Goal: Check status: Check status

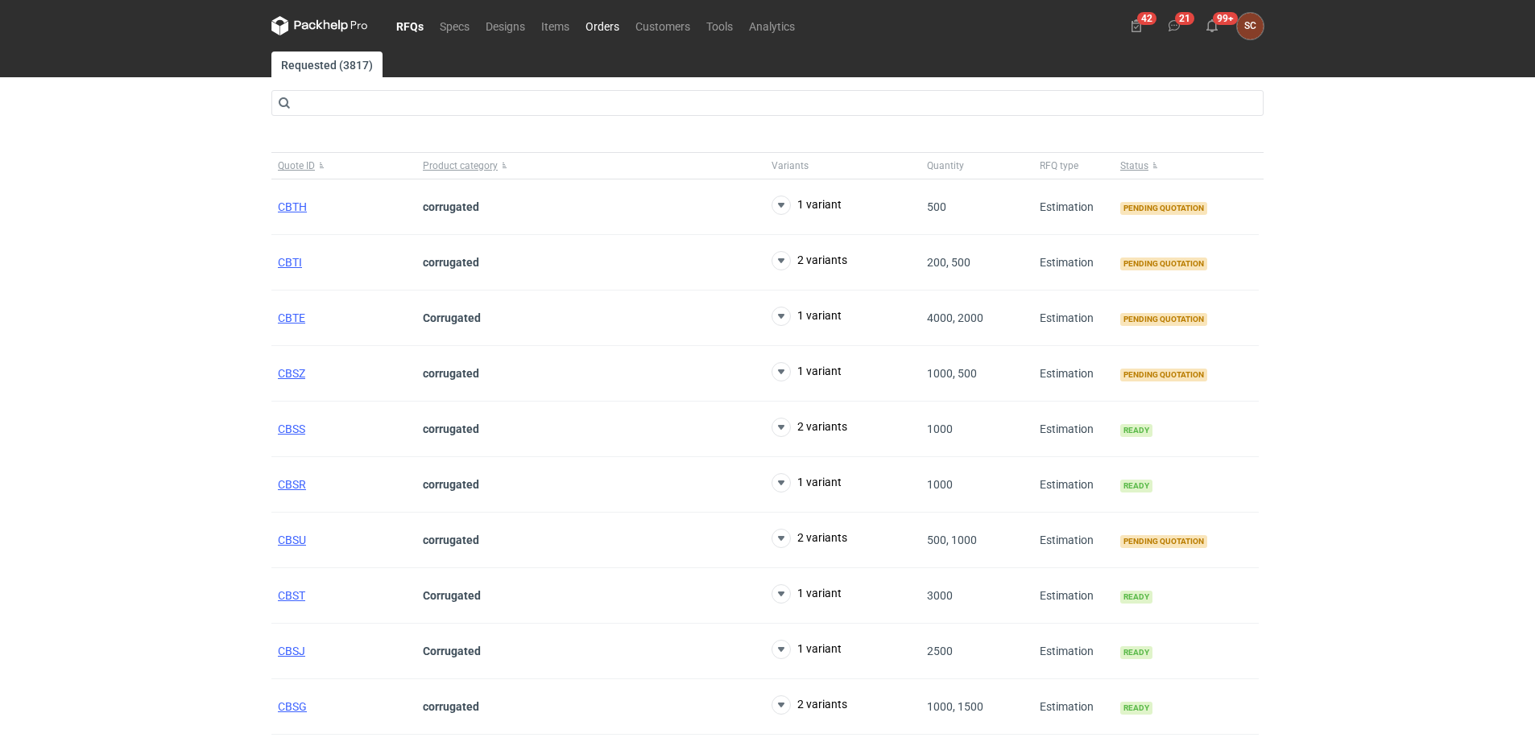
click at [603, 23] on link "Orders" at bounding box center [602, 25] width 50 height 19
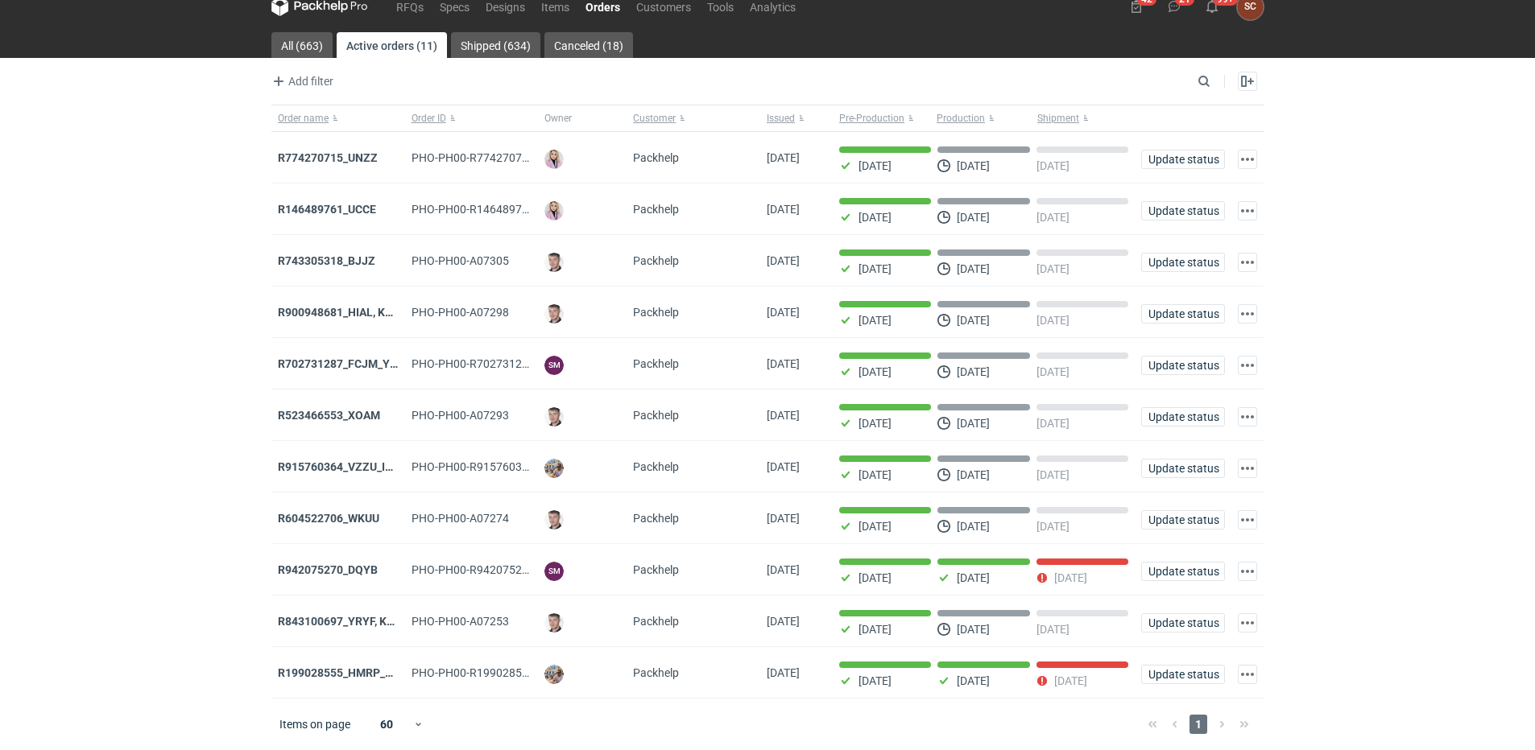
scroll to position [28, 0]
click at [347, 461] on strong "R915760364_VZZU_IOFY" at bounding box center [342, 467] width 129 height 13
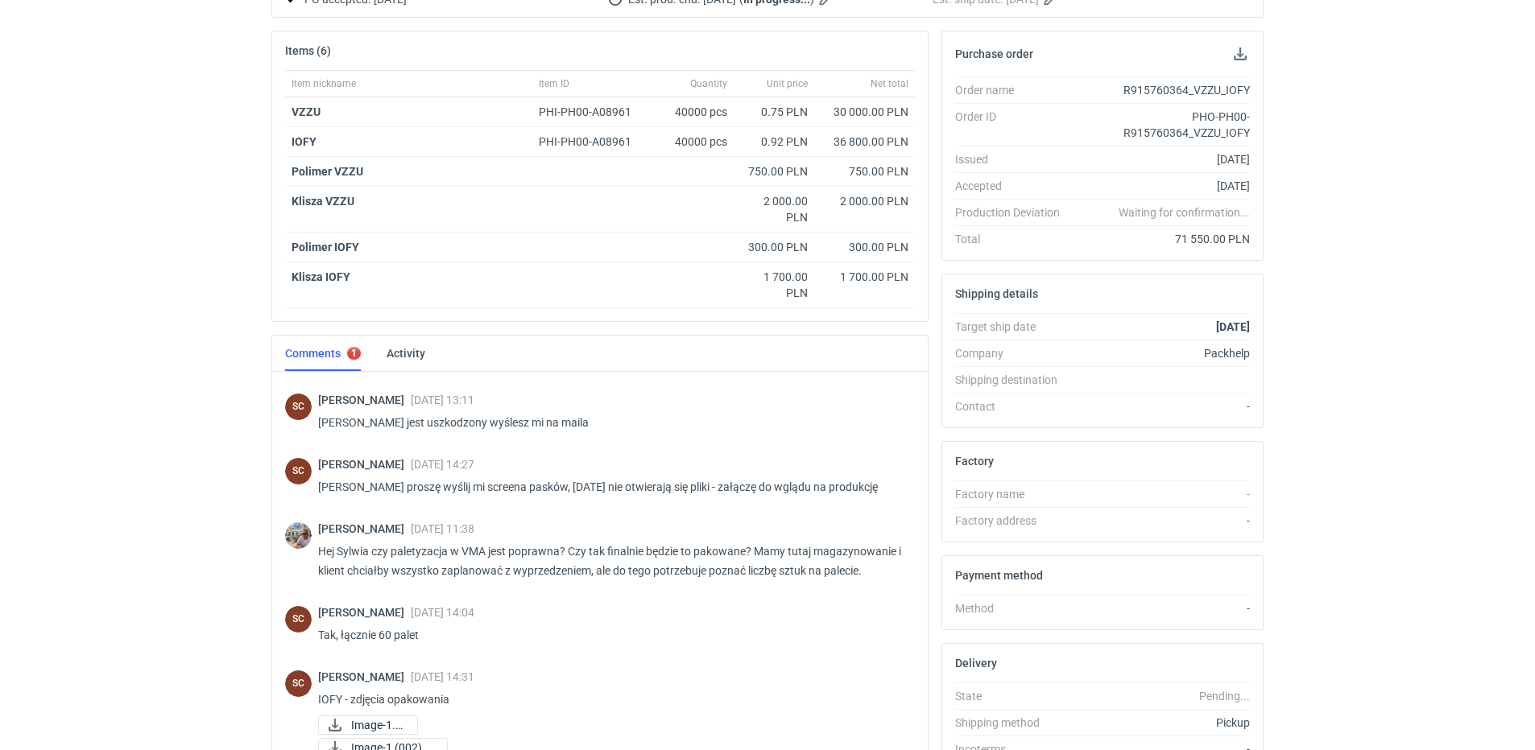
scroll to position [295, 0]
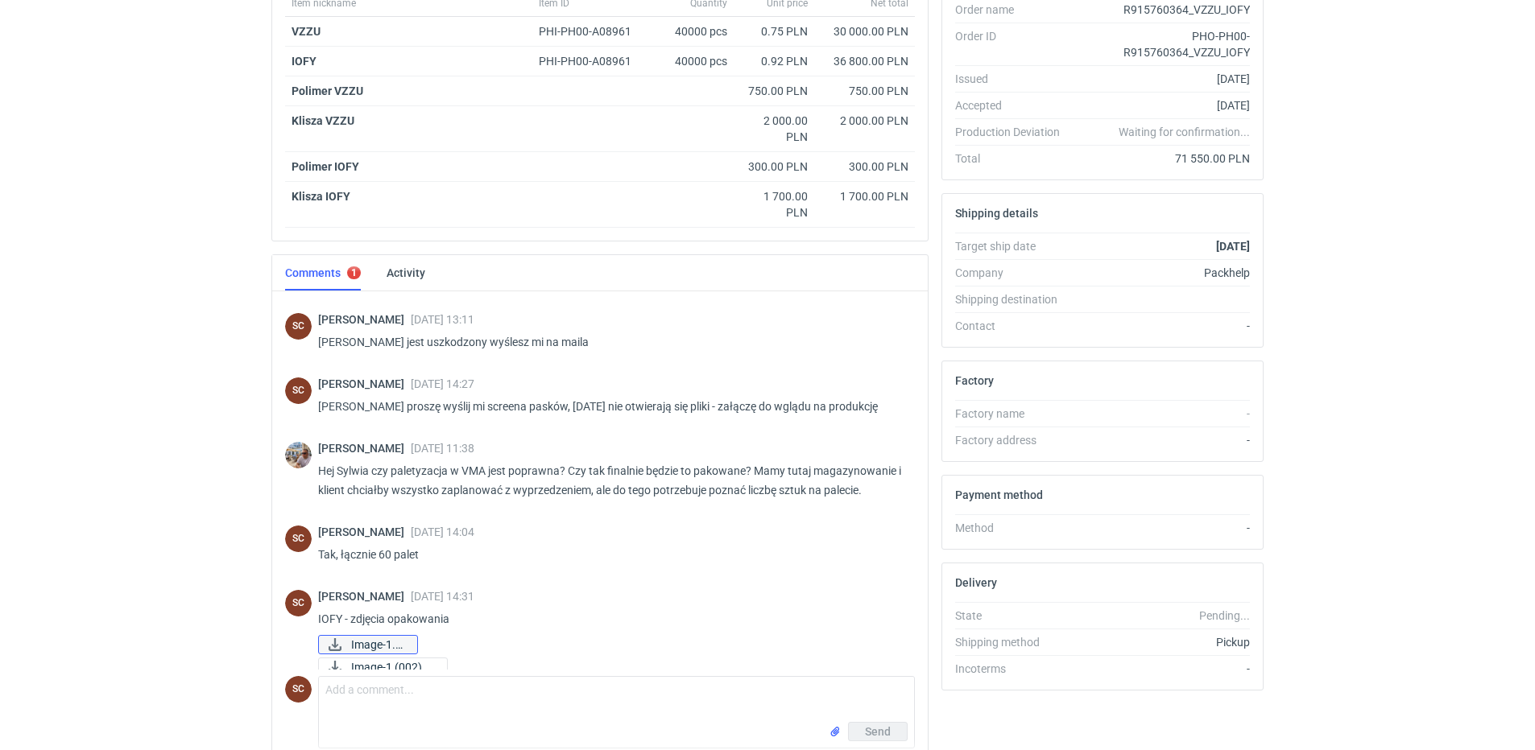
click at [388, 636] on span "Image-1.jpg" at bounding box center [377, 645] width 53 height 18
click at [387, 659] on span "Image-1 (002).jpg" at bounding box center [392, 668] width 83 height 18
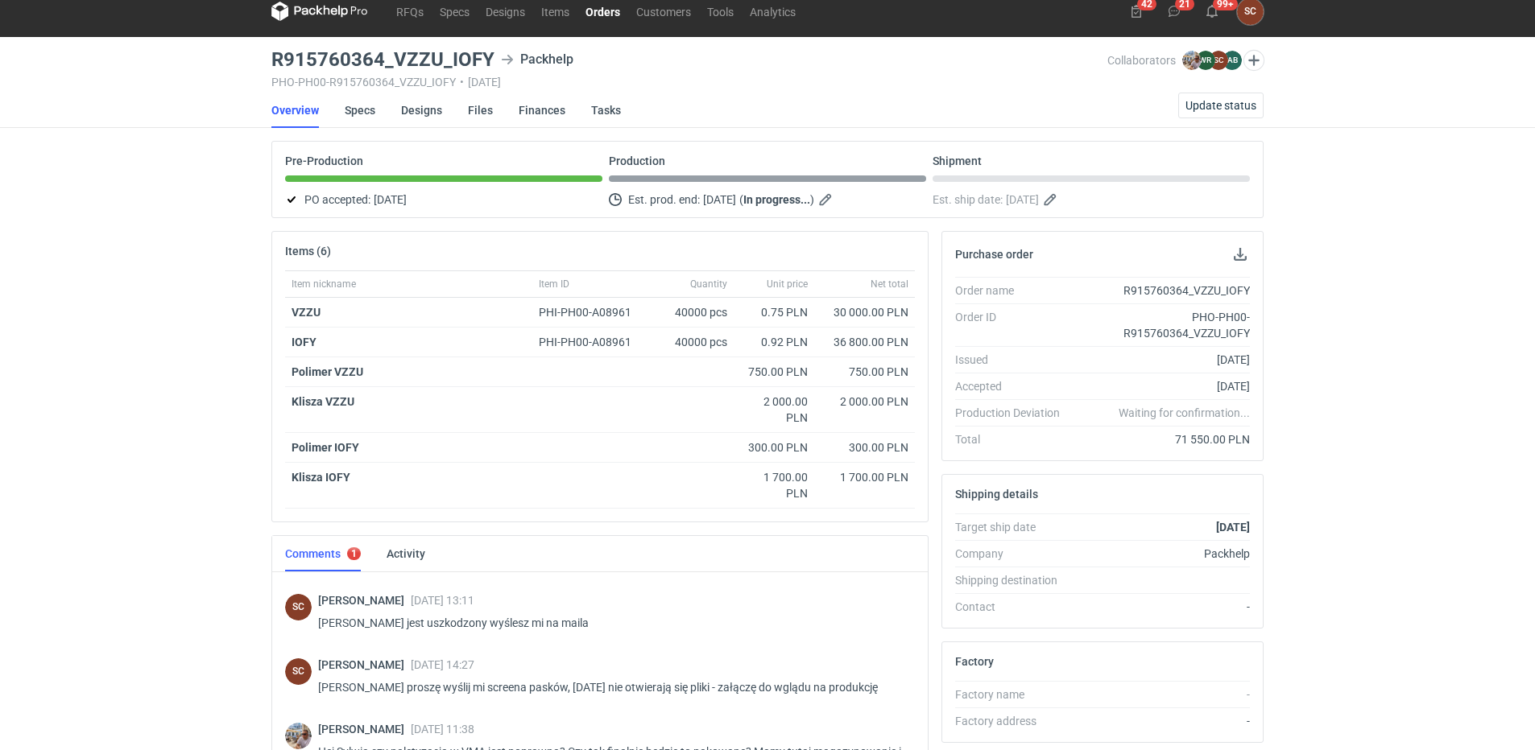
scroll to position [0, 0]
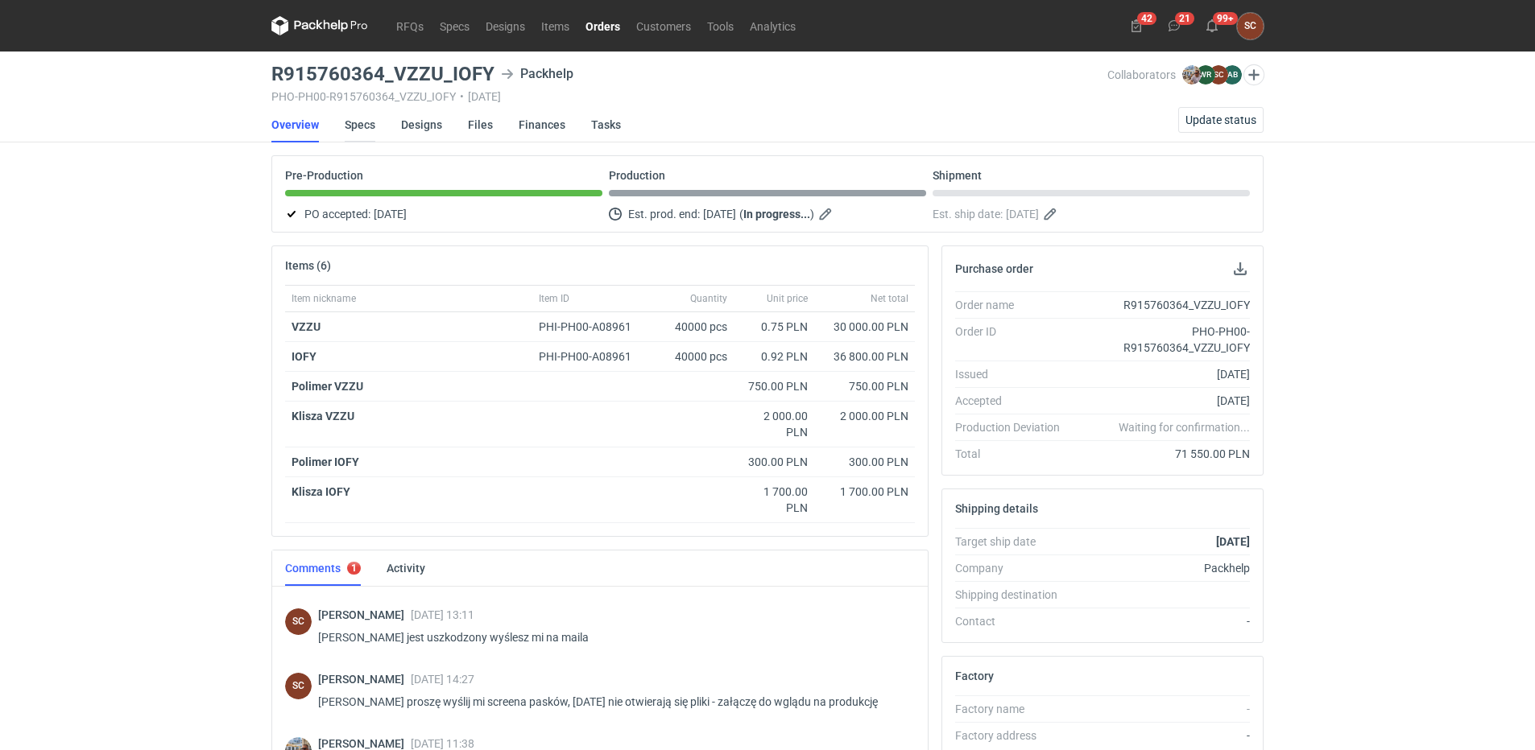
click at [345, 130] on link "Specs" at bounding box center [360, 124] width 31 height 35
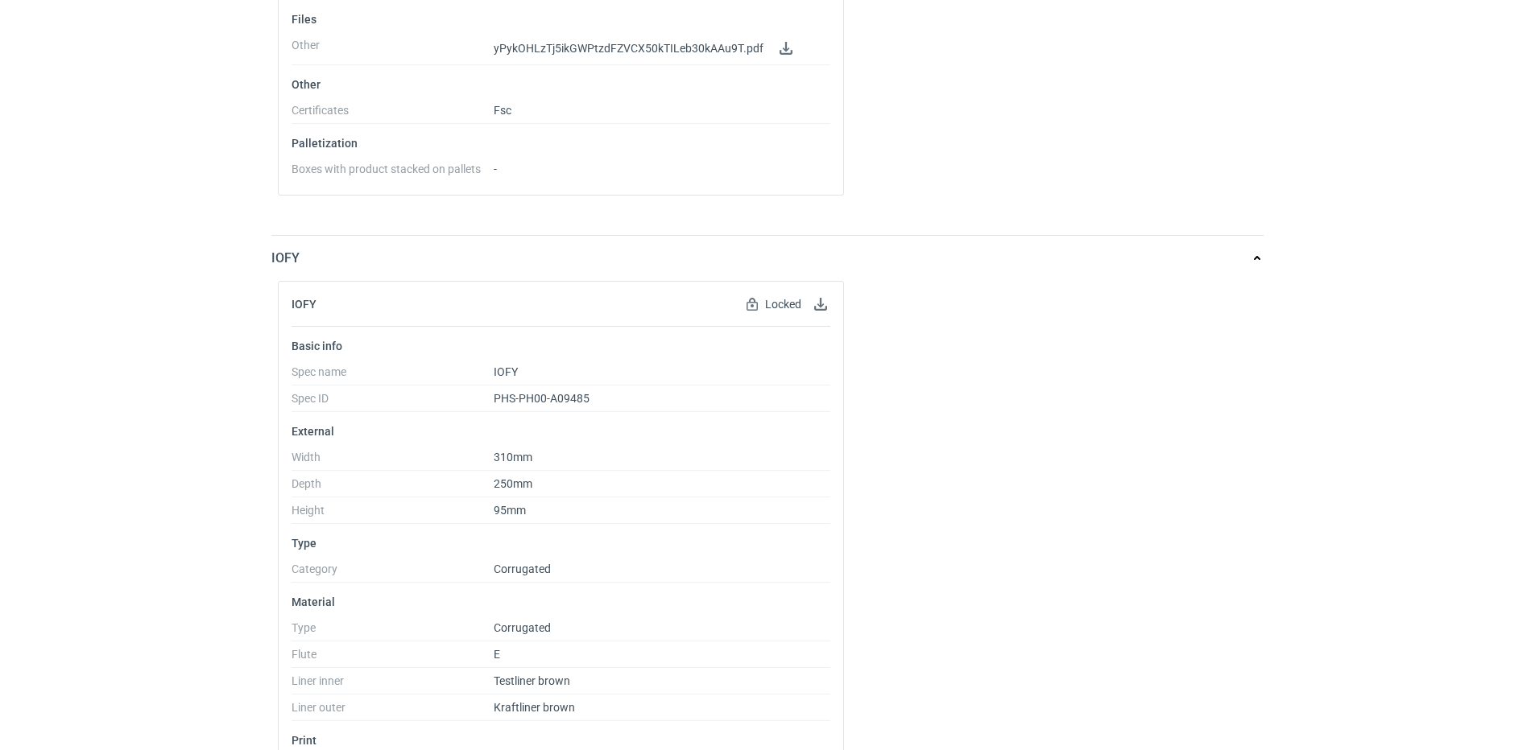
scroll to position [1255, 0]
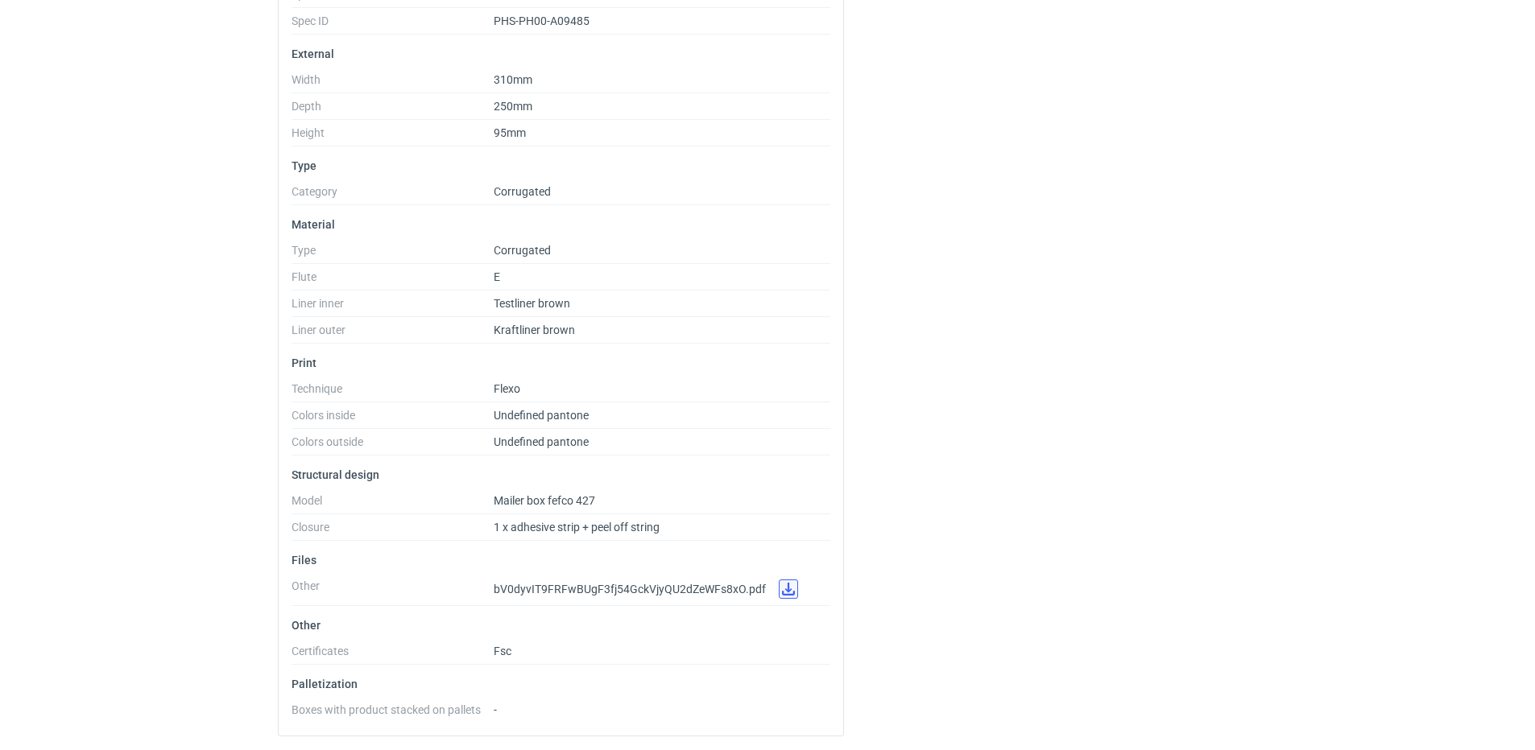
click at [779, 587] on link at bounding box center [788, 589] width 19 height 19
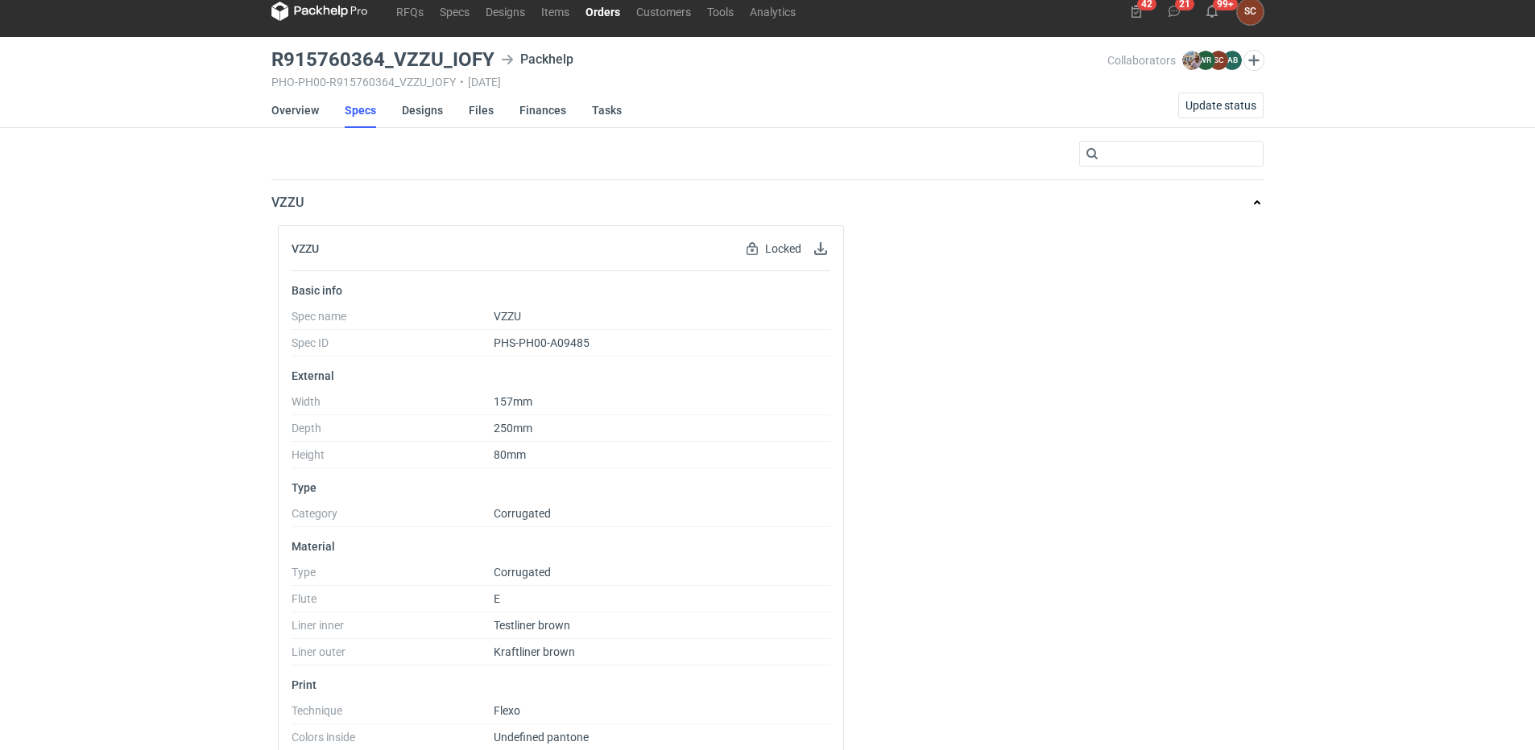
scroll to position [0, 0]
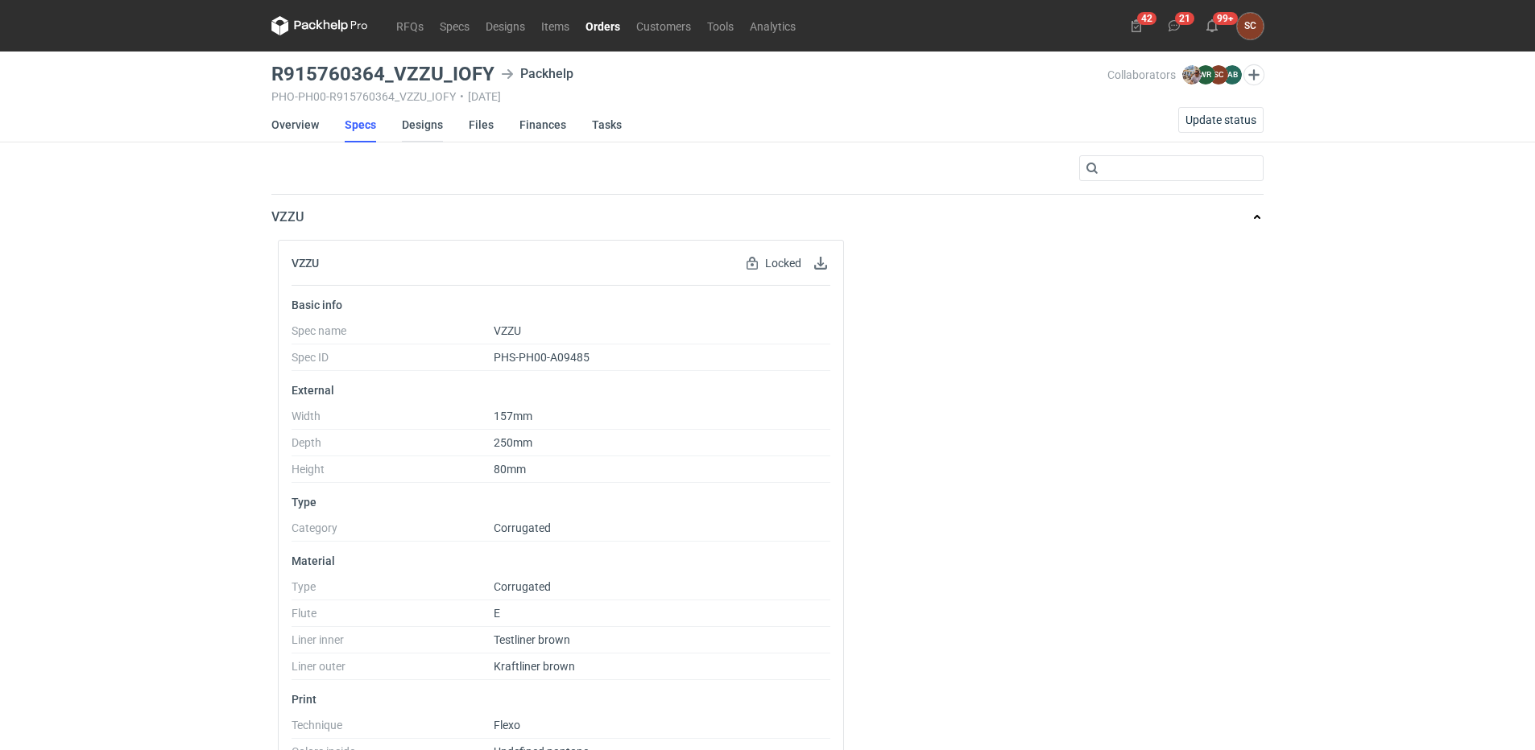
click at [413, 130] on link "Designs" at bounding box center [422, 124] width 41 height 35
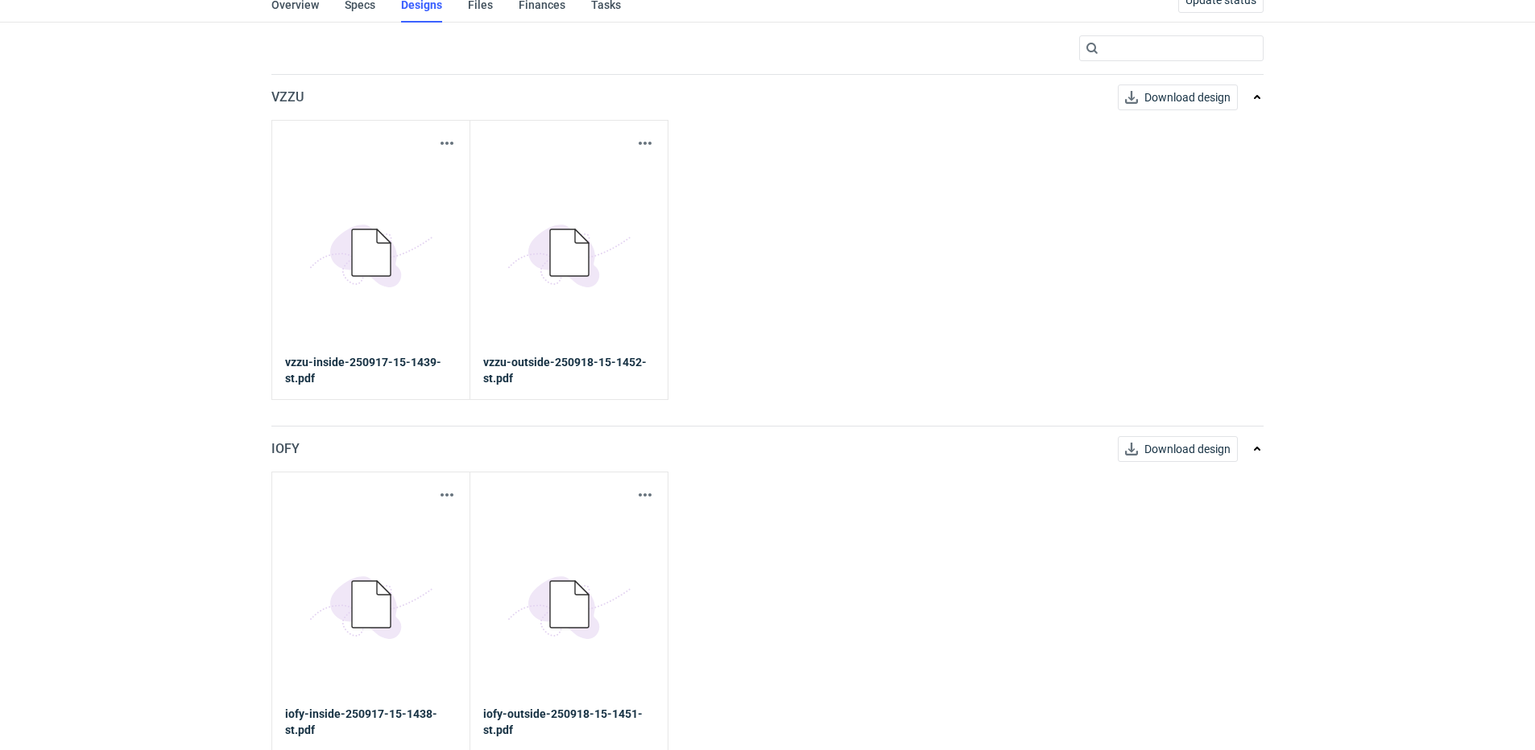
scroll to position [122, 0]
click at [594, 592] on icon "5BD5AC33-3523-40E7-9262-1BFF0AD53D48@1x" at bounding box center [569, 603] width 129 height 129
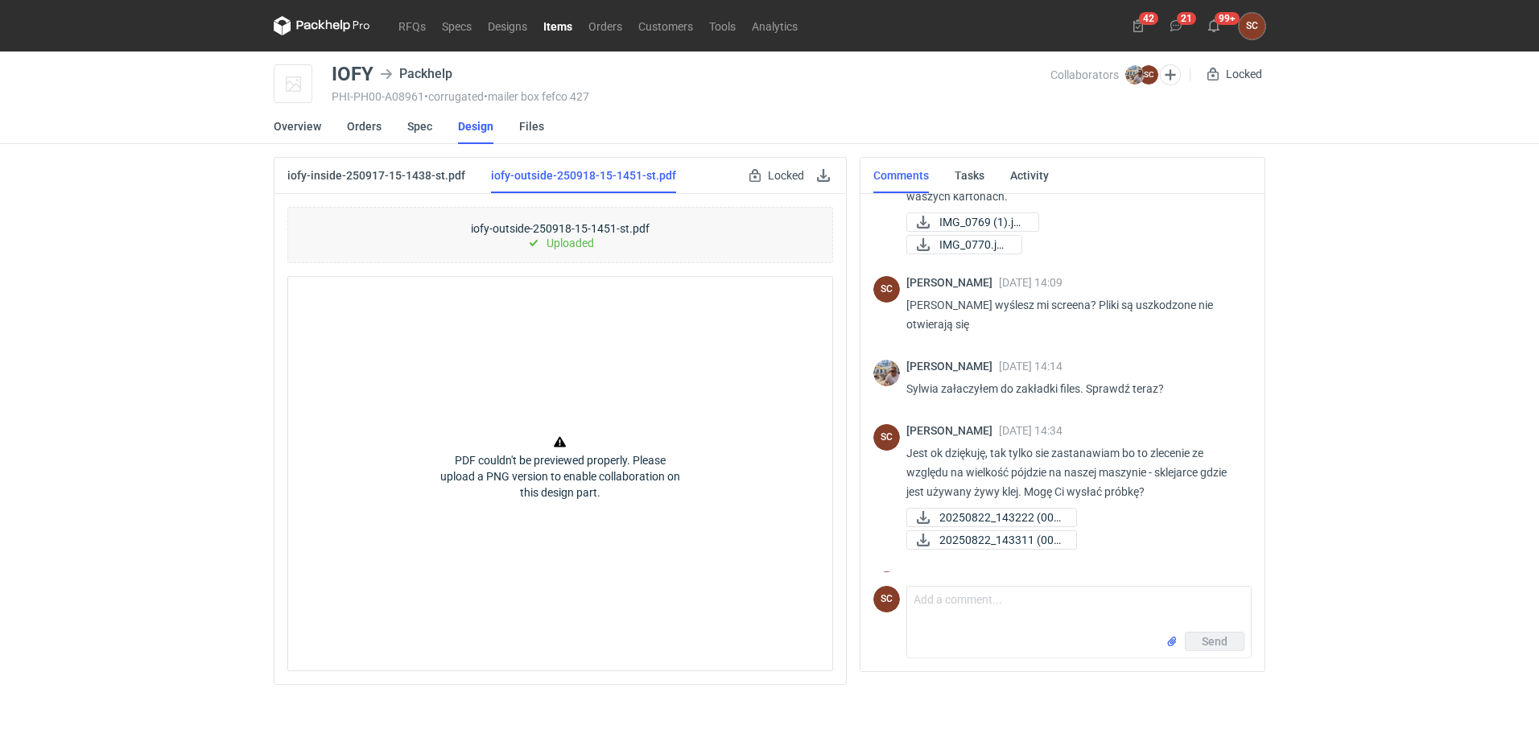
scroll to position [256, 0]
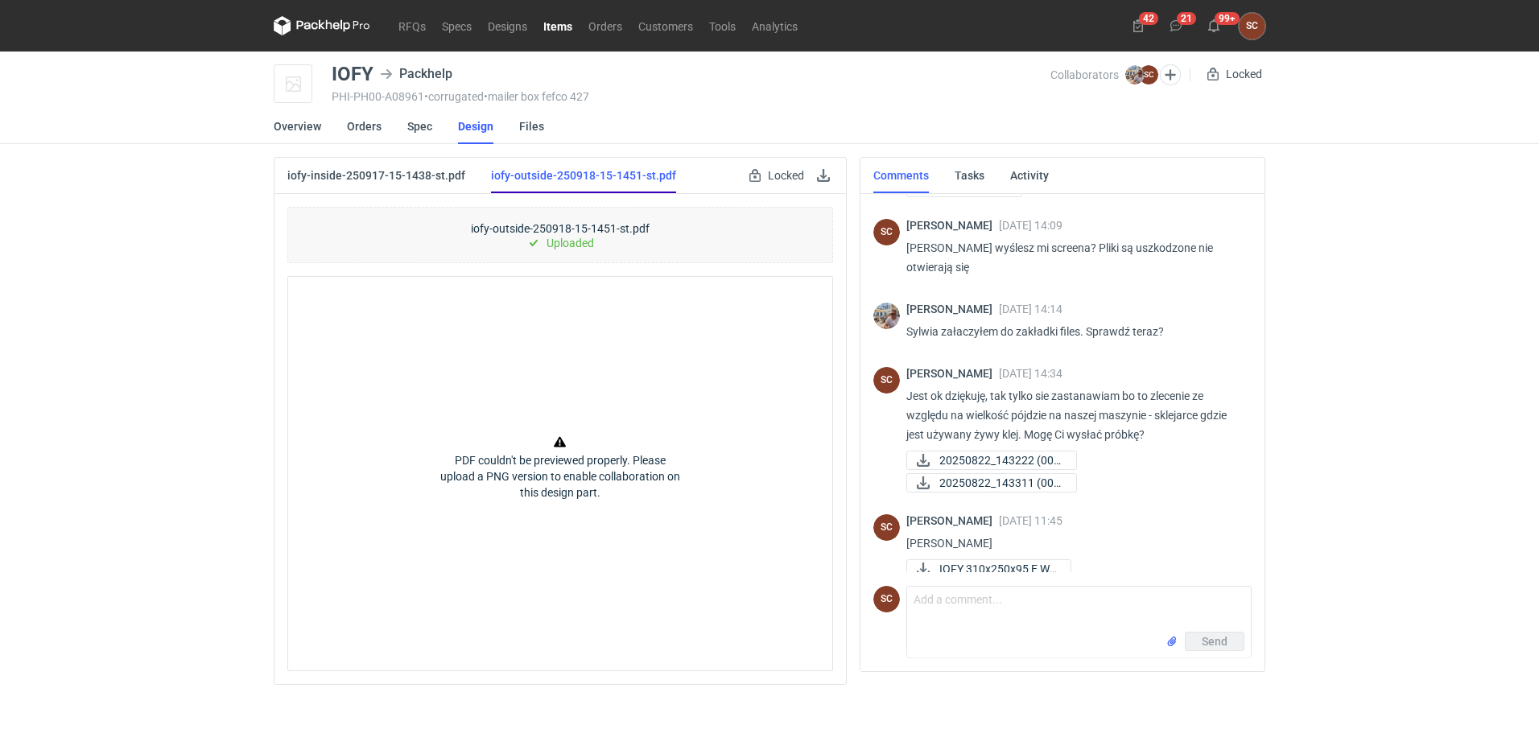
click at [552, 171] on link "iofy-outside-250918-15-1451-st.pdf" at bounding box center [583, 175] width 185 height 35
click at [825, 176] on link at bounding box center [823, 175] width 19 height 19
click at [392, 175] on link "iofy-inside-250917-15-1438-st.pdf" at bounding box center [376, 175] width 178 height 35
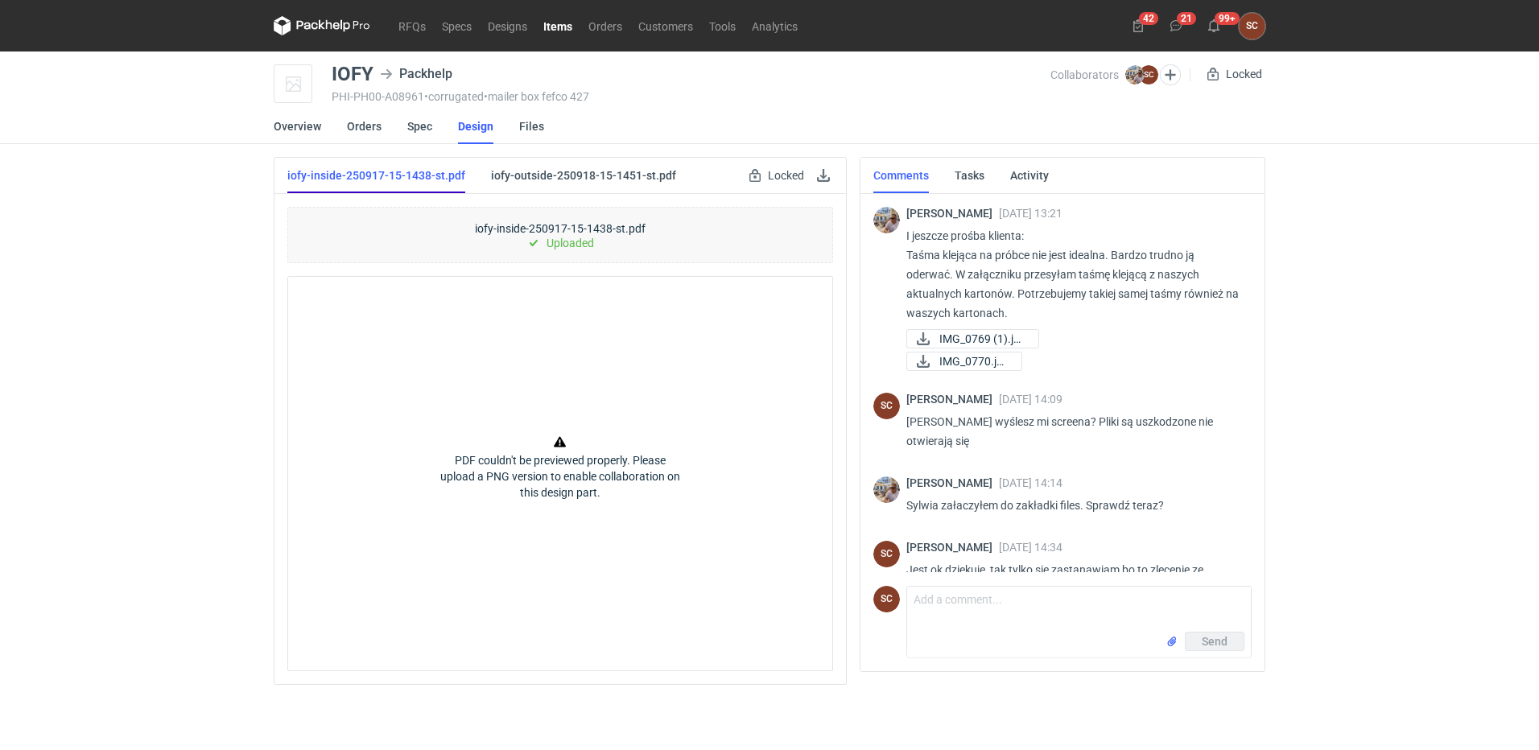
scroll to position [256, 0]
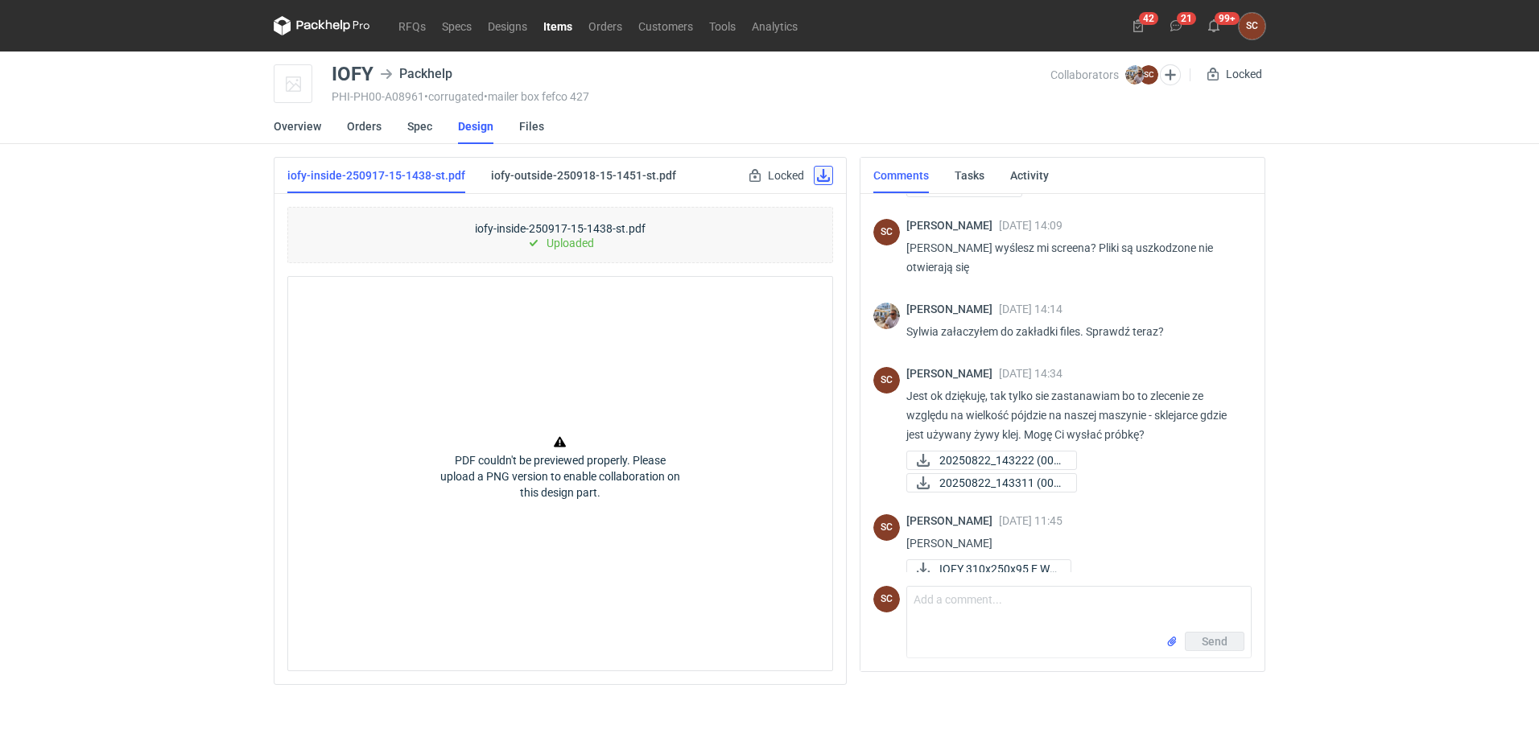
click at [823, 177] on link at bounding box center [823, 175] width 19 height 19
